Goal: Task Accomplishment & Management: Use online tool/utility

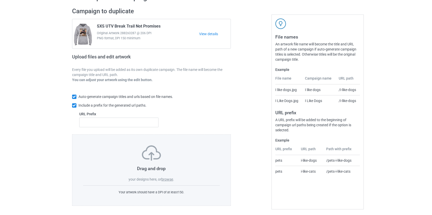
scroll to position [33, 0]
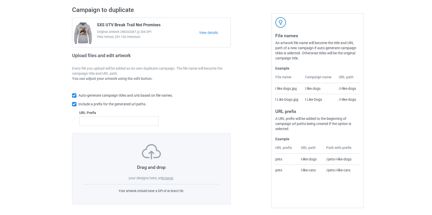
click at [168, 179] on label "browse" at bounding box center [167, 178] width 12 height 4
click at [0, 0] on input "browse" at bounding box center [0, 0] width 0 height 0
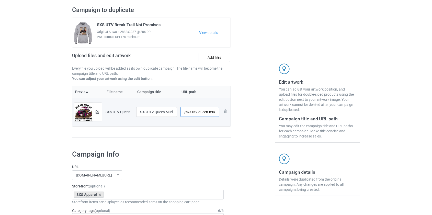
click at [194, 112] on input "/sxs-utv-queen-mud-for-make-up-gasoline-for-perfume" at bounding box center [199, 112] width 39 height 10
drag, startPoint x: 203, startPoint y: 112, endPoint x: 290, endPoint y: 114, distance: 86.9
click at [290, 114] on div "Campaign to duplicate SXS UTV Break Trail Not Promises Original Artwork 2882x32…" at bounding box center [215, 75] width 295 height 144
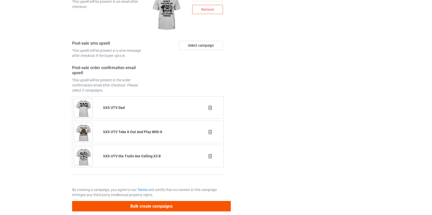
scroll to position [719, 0]
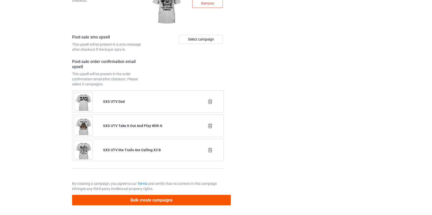
type input "/sxs-queenmk"
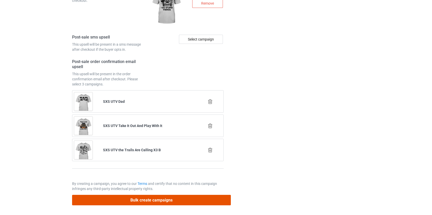
click at [144, 198] on button "Bulk create campaigns" at bounding box center [151, 200] width 159 height 10
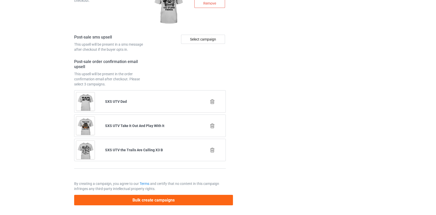
scroll to position [0, 0]
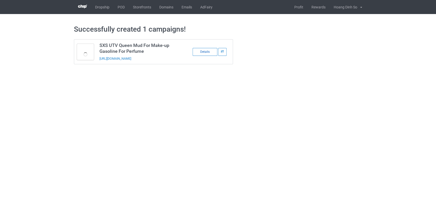
click at [202, 54] on div "Details" at bounding box center [204, 52] width 25 height 8
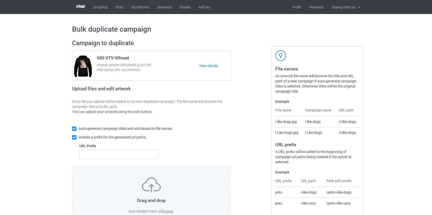
click at [168, 212] on label "browse" at bounding box center [167, 212] width 12 height 4
click at [0, 0] on input "browse" at bounding box center [0, 0] width 0 height 0
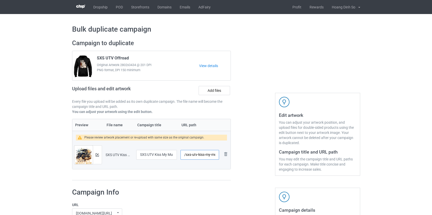
click at [195, 155] on input "/sxs-utv-kiss-my-muddy-ride" at bounding box center [199, 155] width 38 height 10
drag, startPoint x: 193, startPoint y: 155, endPoint x: 200, endPoint y: 154, distance: 6.6
click at [200, 154] on input "/sxs-kiss-my-muddy-ride" at bounding box center [199, 155] width 38 height 10
drag, startPoint x: 197, startPoint y: 155, endPoint x: 201, endPoint y: 155, distance: 4.4
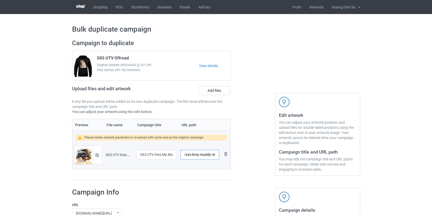
click at [201, 155] on input "/sxs-kmy-muddy-ride" at bounding box center [199, 155] width 38 height 10
drag, startPoint x: 200, startPoint y: 155, endPoint x: 208, endPoint y: 154, distance: 8.5
click at [208, 154] on input "/sxs-kmmuddy-ride" at bounding box center [199, 155] width 38 height 10
drag, startPoint x: 201, startPoint y: 154, endPoint x: 254, endPoint y: 158, distance: 53.3
click at [254, 158] on div "Campaign to duplicate SXS UTV Offroad Original Artwork 2802x3434 @ 201 DPI PNG …" at bounding box center [215, 110] width 295 height 149
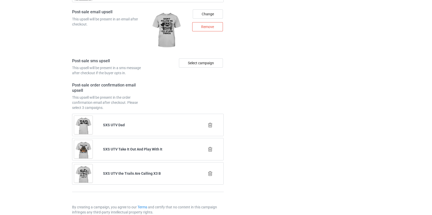
scroll to position [723, 0]
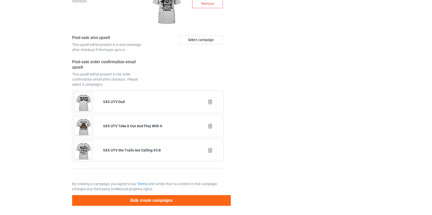
type input "/sxs-kmmr"
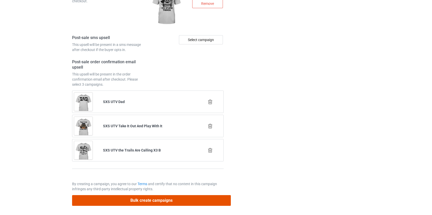
click at [159, 202] on button "Bulk create campaigns" at bounding box center [151, 201] width 159 height 10
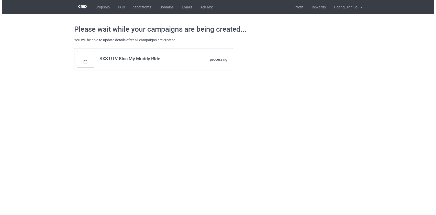
scroll to position [0, 0]
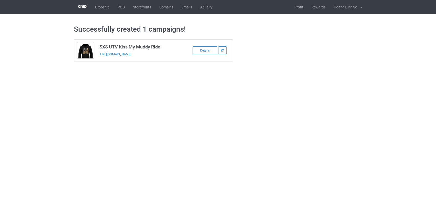
click at [204, 53] on div "Details" at bounding box center [204, 51] width 25 height 8
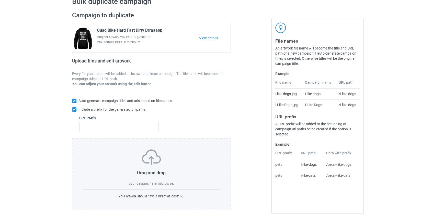
scroll to position [33, 0]
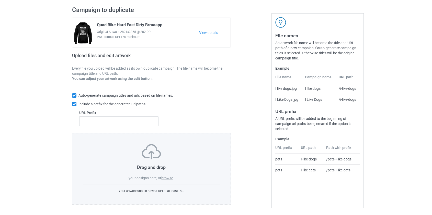
click at [167, 175] on div "Drag and drop your designs here, or browse ." at bounding box center [151, 162] width 137 height 37
click at [169, 176] on label "browse" at bounding box center [167, 178] width 12 height 4
click at [0, 0] on input "browse" at bounding box center [0, 0] width 0 height 0
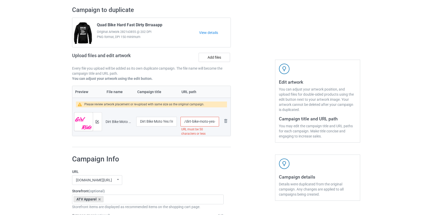
drag, startPoint x: 199, startPoint y: 122, endPoint x: 187, endPoint y: 122, distance: 12.3
click at [187, 122] on input "/dirt-bike-moto-yes-i-m-a-girl-no-you-can-t-have-my-number" at bounding box center [199, 122] width 38 height 10
click at [197, 122] on input "/moto-yes-i-m-a-girl-no-you-can-t-have-my-number" at bounding box center [199, 122] width 38 height 10
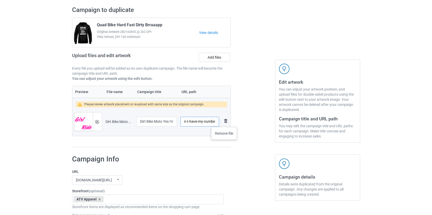
drag, startPoint x: 200, startPoint y: 122, endPoint x: 224, endPoint y: 122, distance: 24.0
click at [224, 122] on tr "Preview and edit artwork Dirt Bike Moto Yes I'm A Girl No You Can't Have My Num…" at bounding box center [151, 122] width 158 height 29
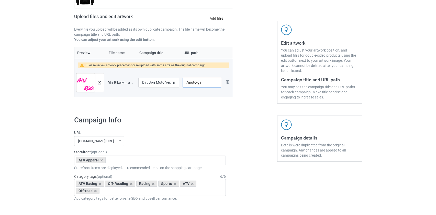
scroll to position [33, 0]
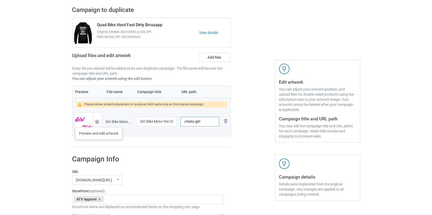
type input "/moto-girl"
click at [99, 122] on img at bounding box center [97, 121] width 3 height 3
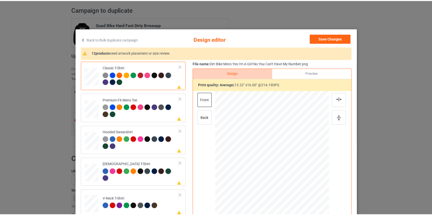
scroll to position [23, 0]
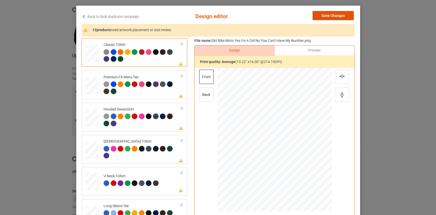
click at [336, 15] on button "Save Changes" at bounding box center [332, 15] width 41 height 9
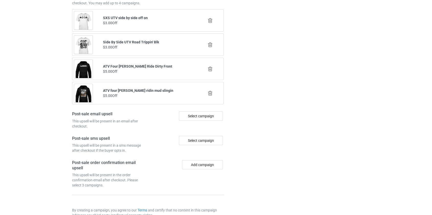
scroll to position [625, 0]
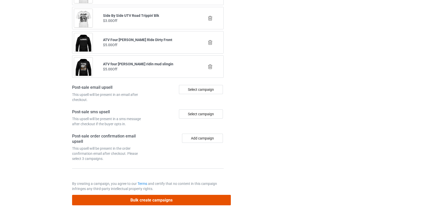
click at [155, 199] on button "Bulk create campaigns" at bounding box center [151, 200] width 159 height 10
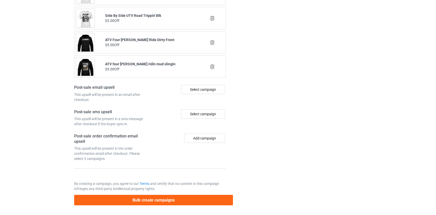
scroll to position [0, 0]
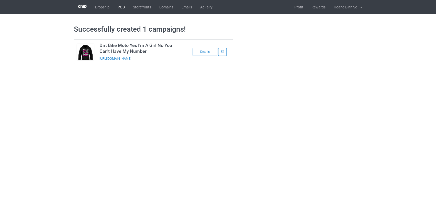
click at [121, 5] on link "POD" at bounding box center [120, 7] width 15 height 14
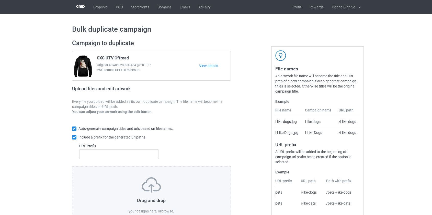
click at [169, 210] on label "browse" at bounding box center [167, 212] width 12 height 4
click at [0, 0] on input "browse" at bounding box center [0, 0] width 0 height 0
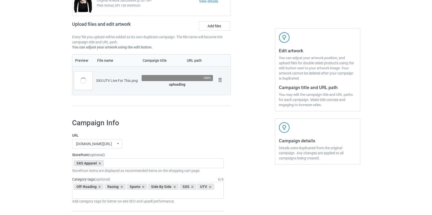
scroll to position [23, 0]
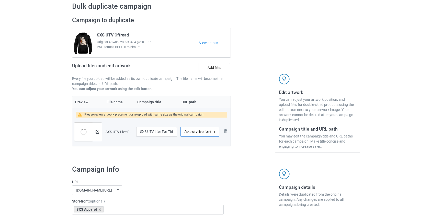
click at [194, 132] on input "/sxs-utv-live-for-this" at bounding box center [199, 132] width 38 height 10
drag, startPoint x: 193, startPoint y: 130, endPoint x: 199, endPoint y: 130, distance: 5.9
click at [199, 130] on input "/sxs-live-for-this" at bounding box center [199, 132] width 38 height 10
drag, startPoint x: 194, startPoint y: 132, endPoint x: 198, endPoint y: 131, distance: 4.7
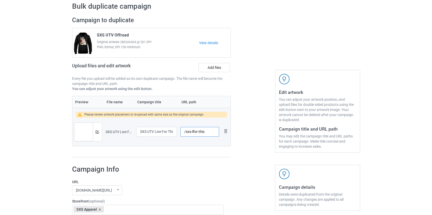
click at [198, 131] on input "/sxs-lfor-this" at bounding box center [199, 132] width 38 height 10
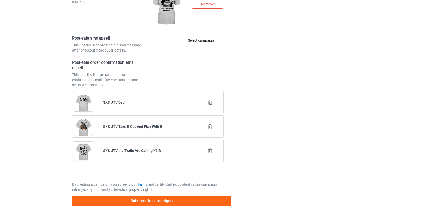
scroll to position [723, 0]
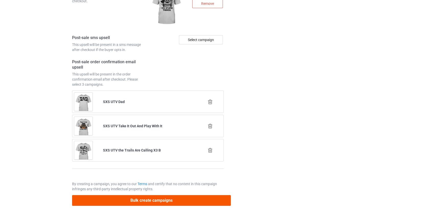
type input "/sxs-lfthis"
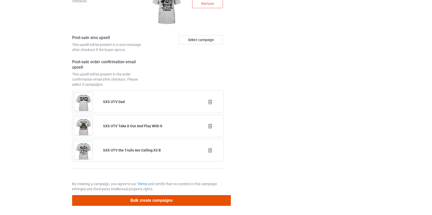
click at [171, 200] on button "Bulk create campaigns" at bounding box center [151, 201] width 159 height 10
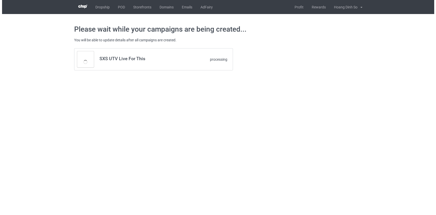
scroll to position [0, 0]
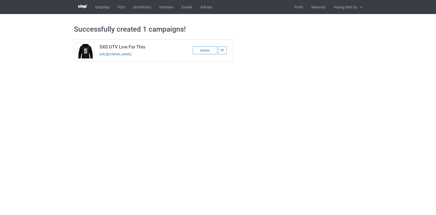
click at [202, 51] on div "Details" at bounding box center [204, 51] width 25 height 8
